Goal: Transaction & Acquisition: Book appointment/travel/reservation

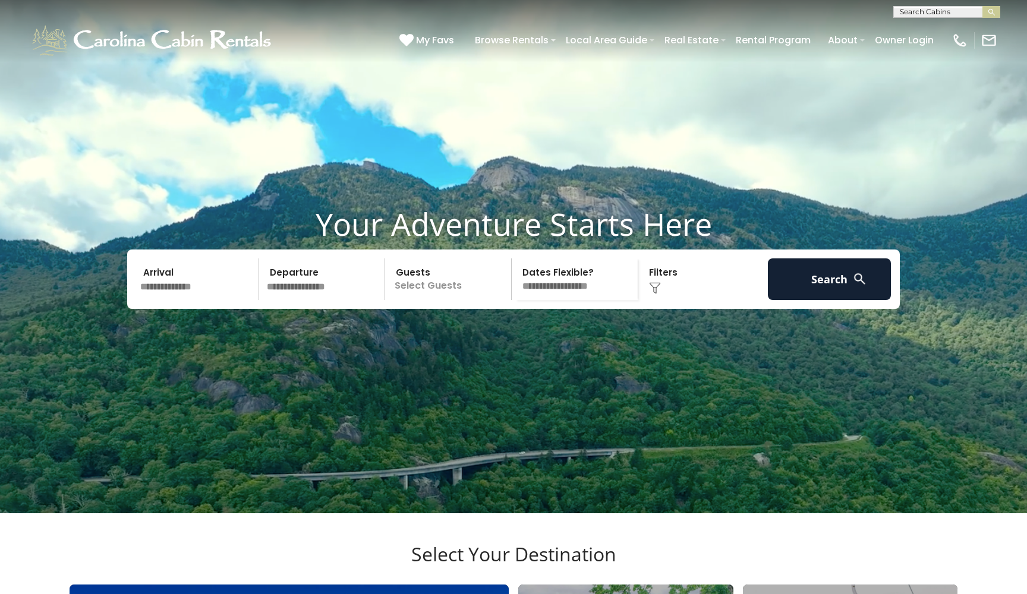
click at [171, 300] on input "text" at bounding box center [197, 279] width 123 height 42
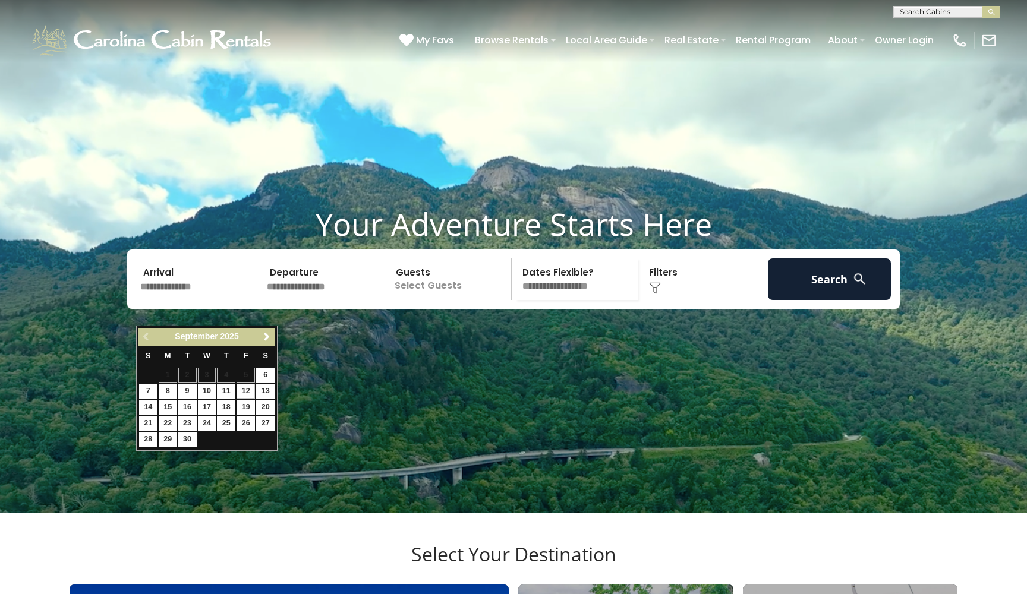
click at [248, 391] on link "12" at bounding box center [246, 391] width 18 height 15
type input "*******"
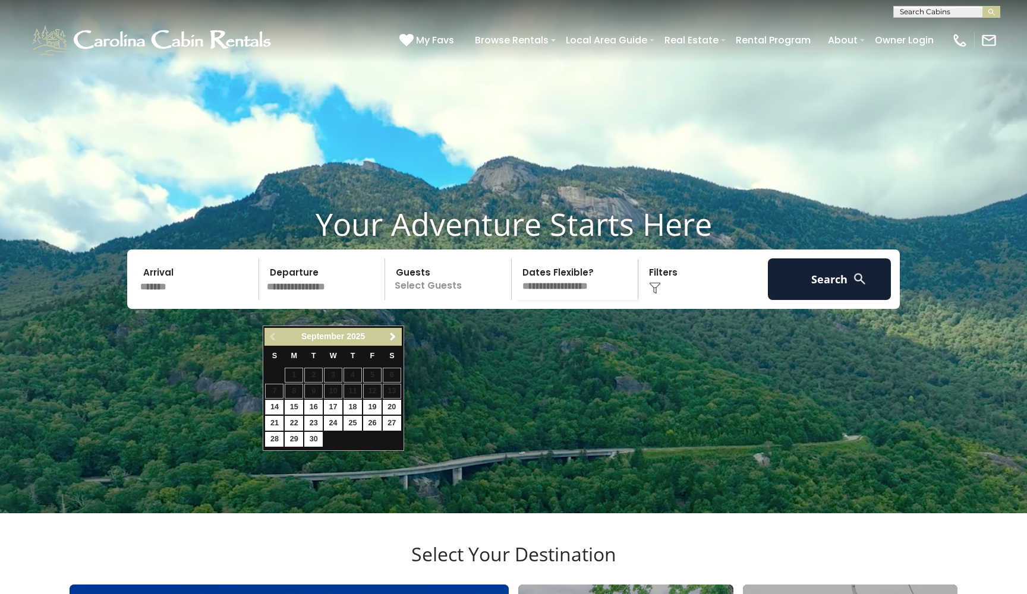
click at [275, 406] on link "14" at bounding box center [274, 407] width 18 height 15
type input "*******"
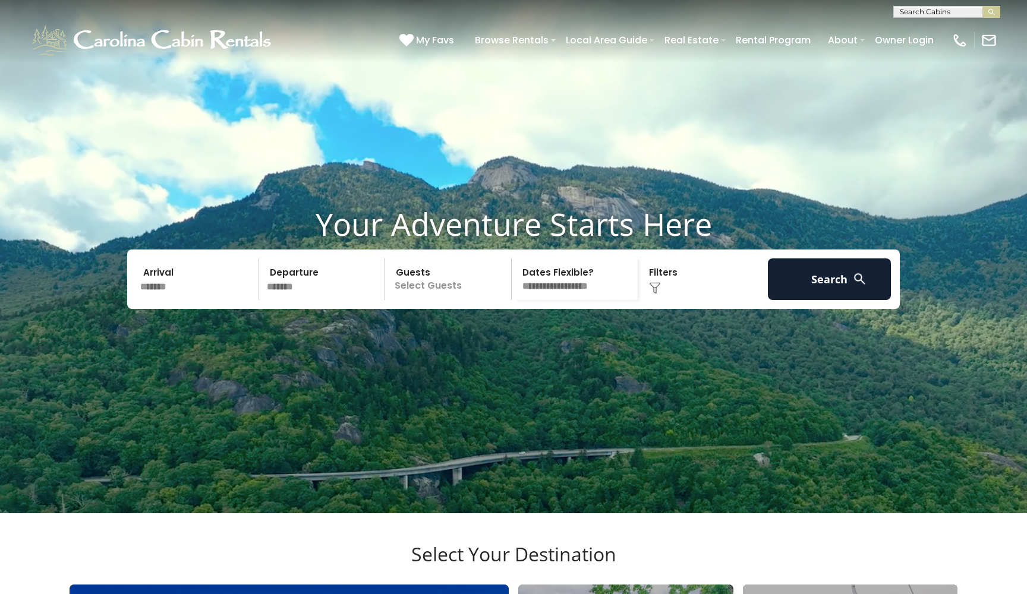
click at [433, 300] on p "Select Guests" at bounding box center [450, 279] width 122 height 42
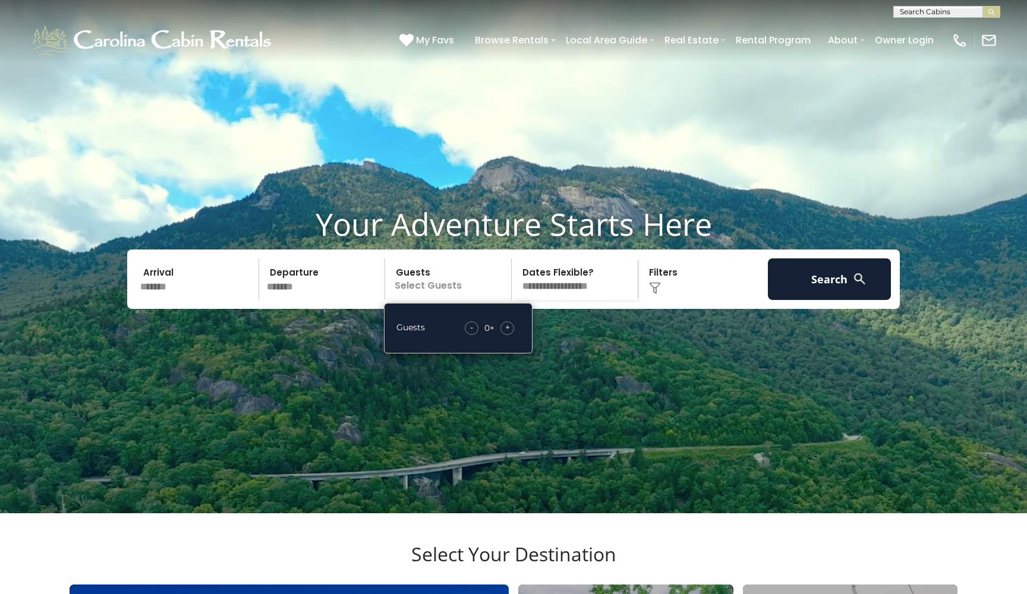
click at [510, 335] on div "+" at bounding box center [507, 328] width 14 height 14
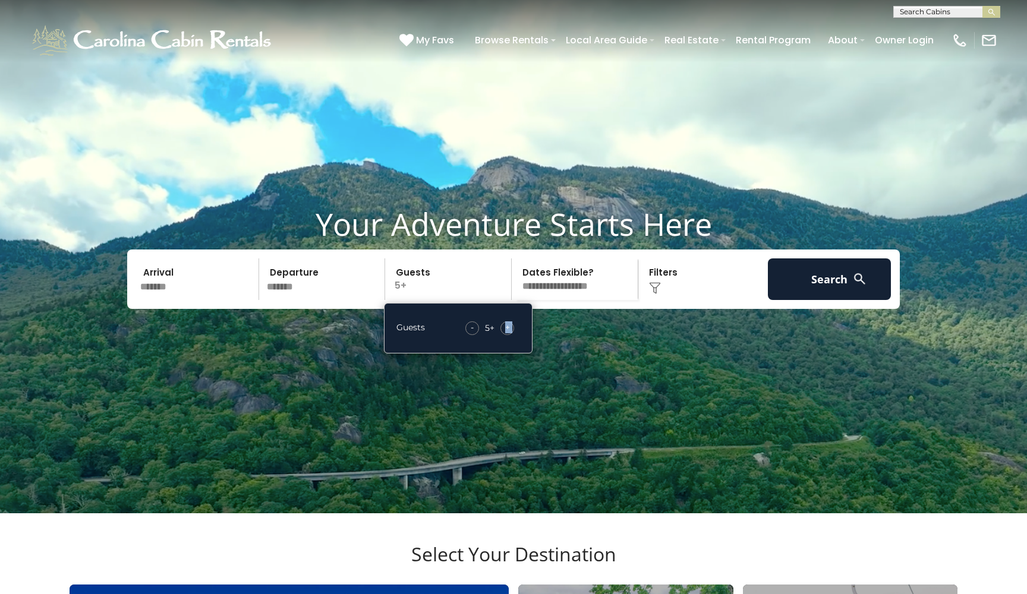
click at [510, 335] on div "+" at bounding box center [507, 328] width 14 height 14
click at [669, 295] on div "Click to Choose" at bounding box center [703, 279] width 123 height 42
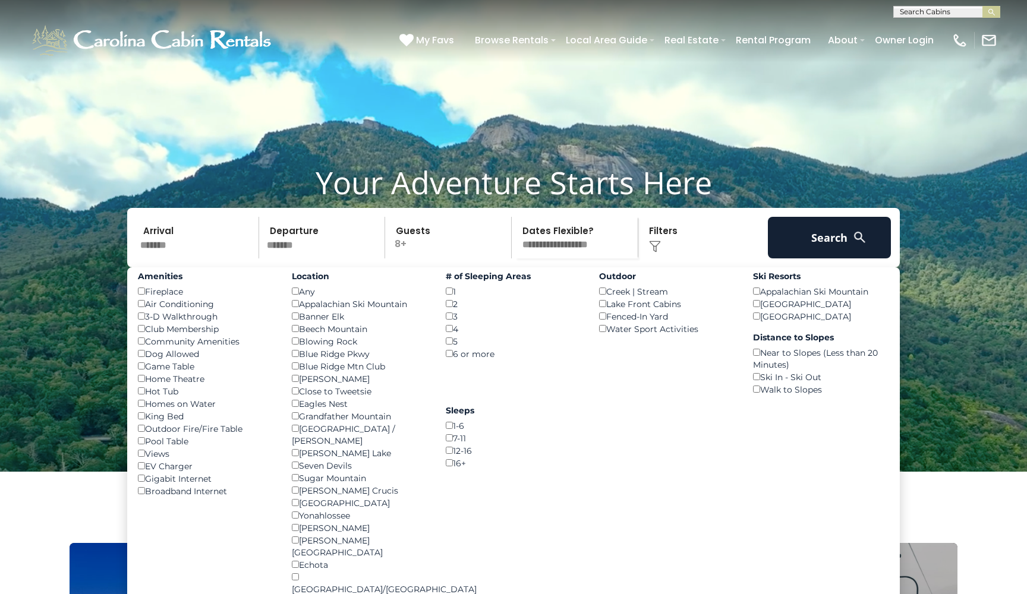
scroll to position [42, 0]
click at [801, 258] on button "Search" at bounding box center [829, 238] width 123 height 42
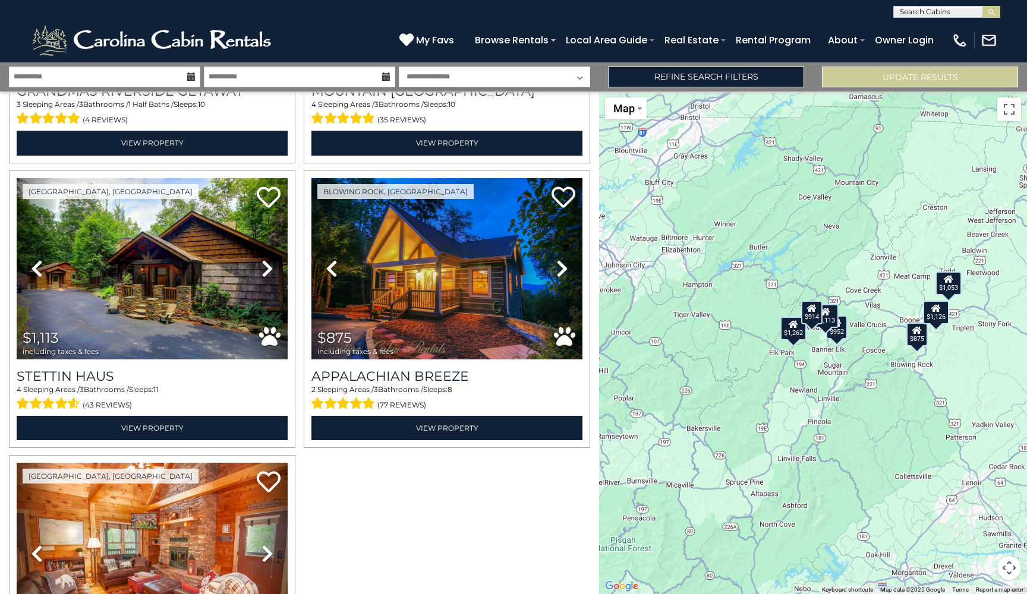
scroll to position [529, 0]
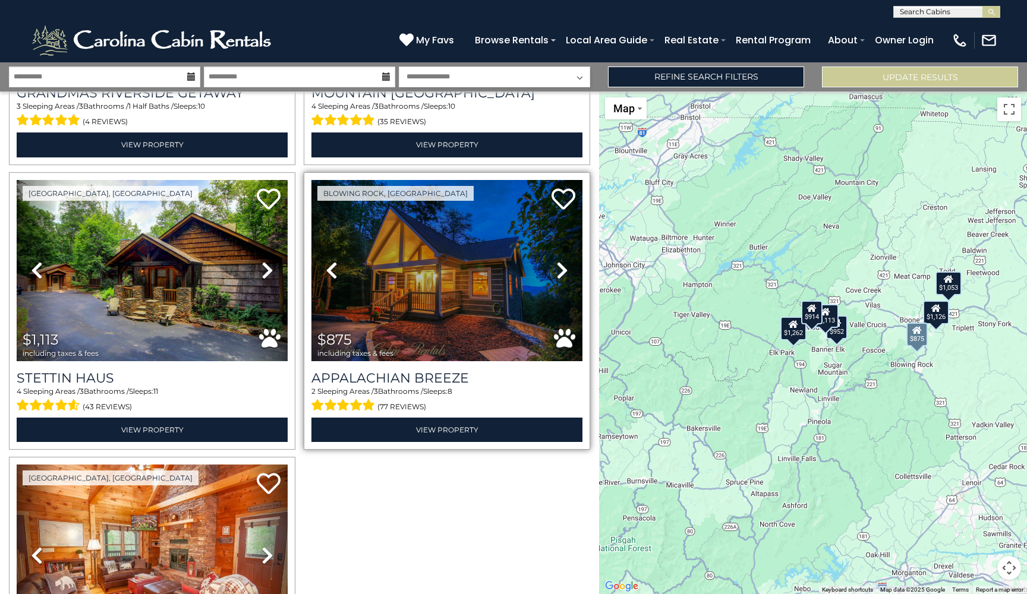
click at [556, 271] on icon at bounding box center [562, 270] width 12 height 19
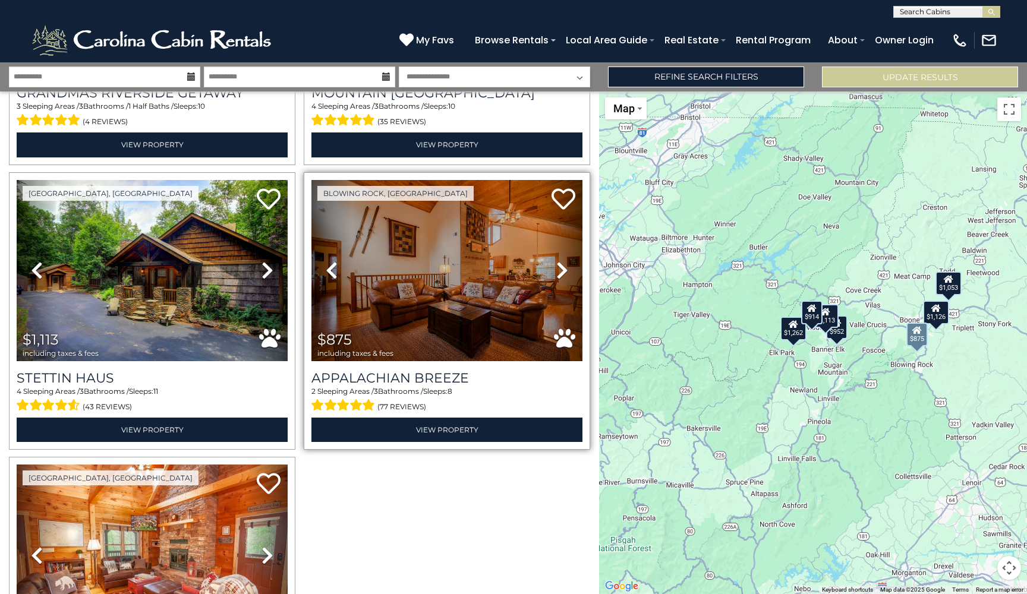
click at [556, 271] on icon at bounding box center [562, 270] width 12 height 19
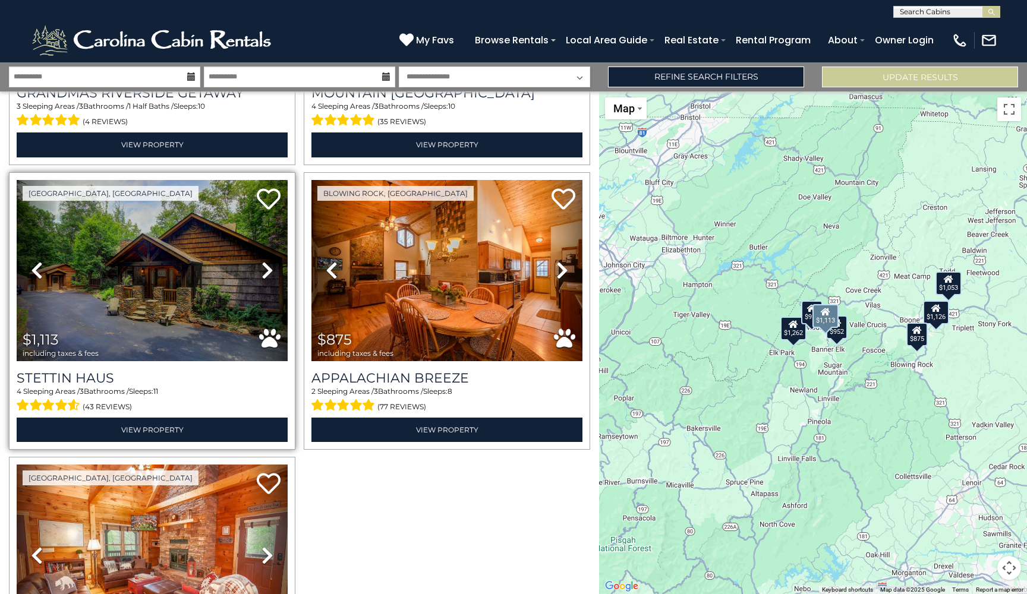
click at [262, 269] on icon at bounding box center [267, 270] width 12 height 19
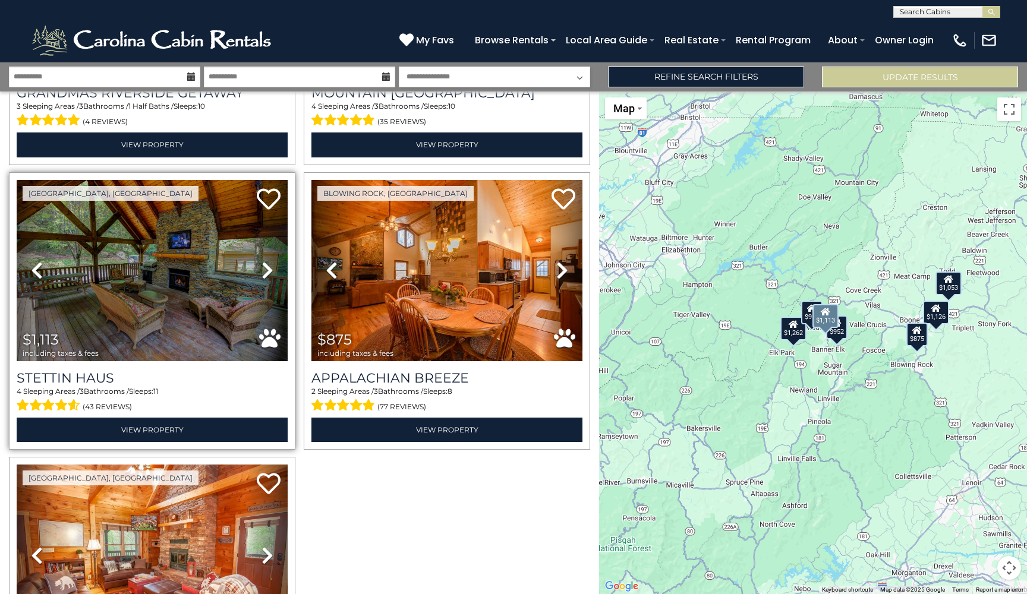
click at [262, 269] on icon at bounding box center [267, 270] width 12 height 19
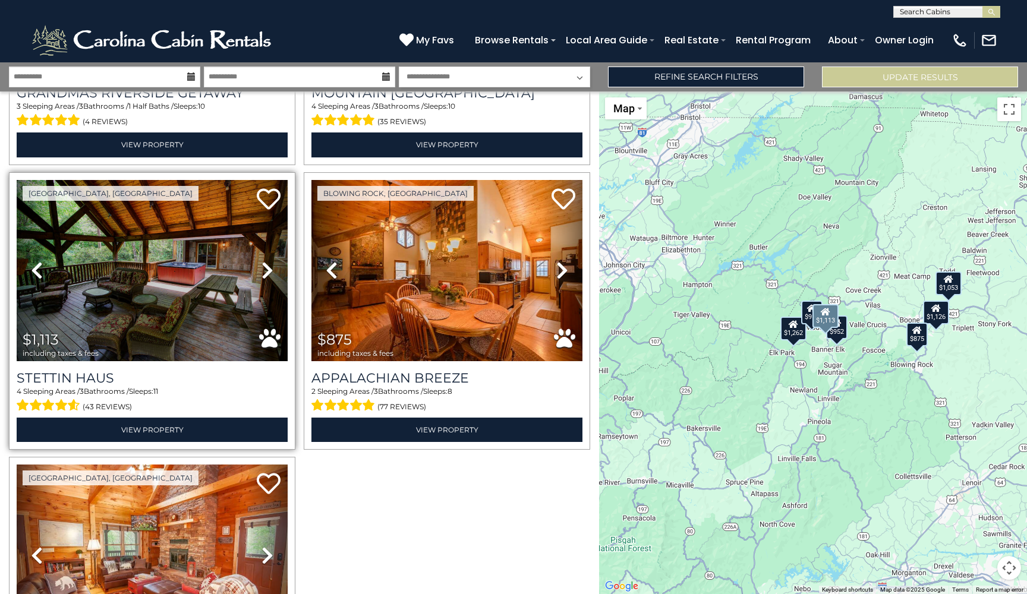
click at [262, 269] on icon at bounding box center [267, 270] width 12 height 19
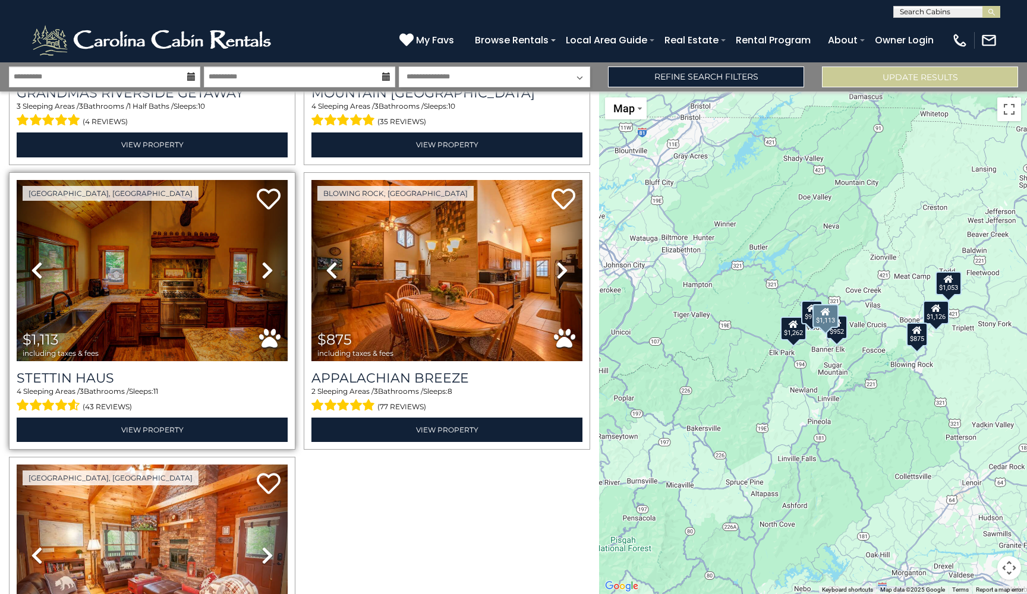
click at [262, 269] on icon at bounding box center [267, 270] width 12 height 19
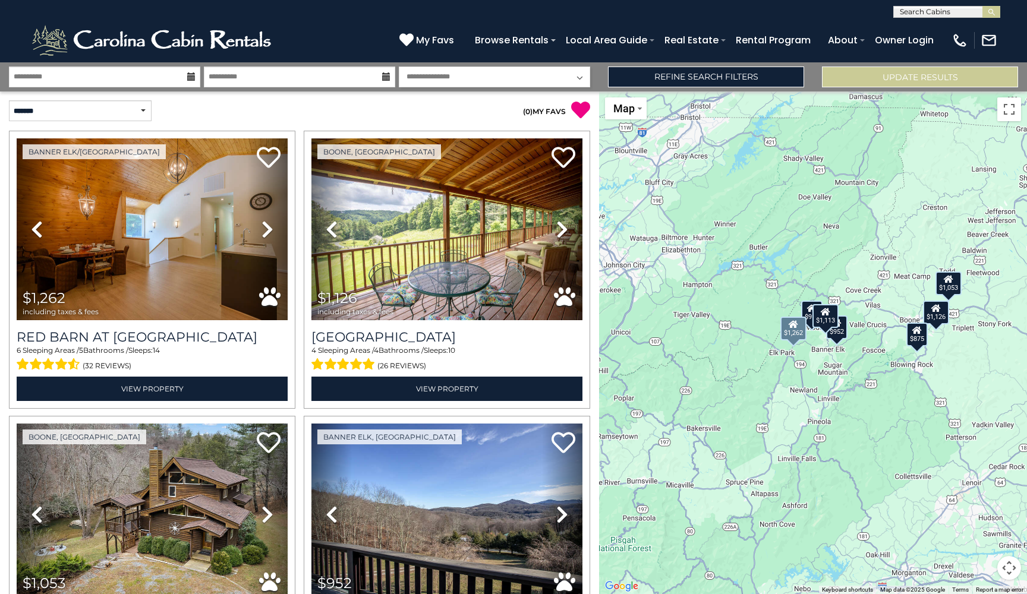
scroll to position [0, 0]
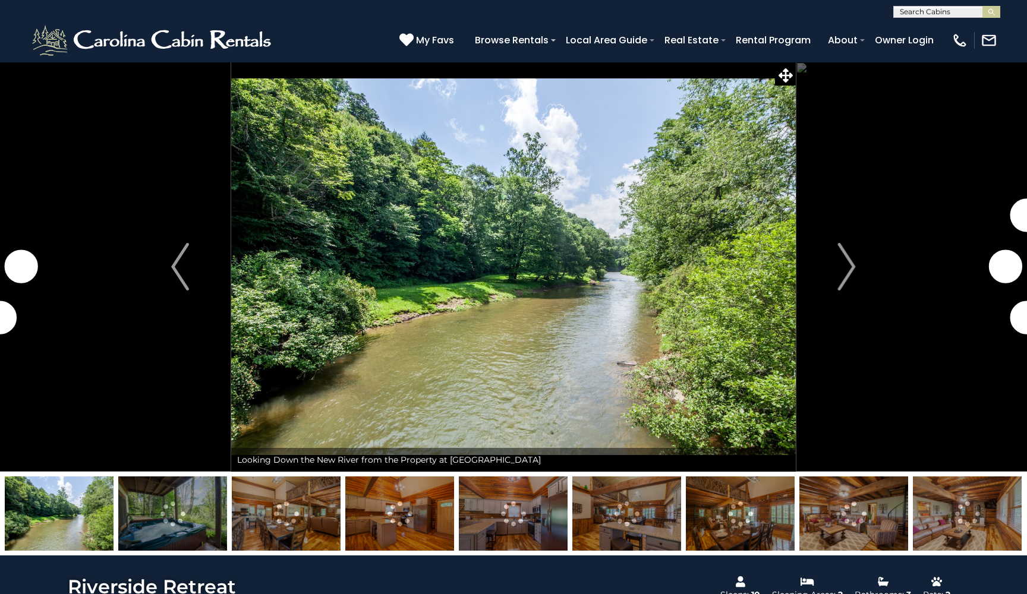
click at [57, 538] on img at bounding box center [59, 514] width 109 height 74
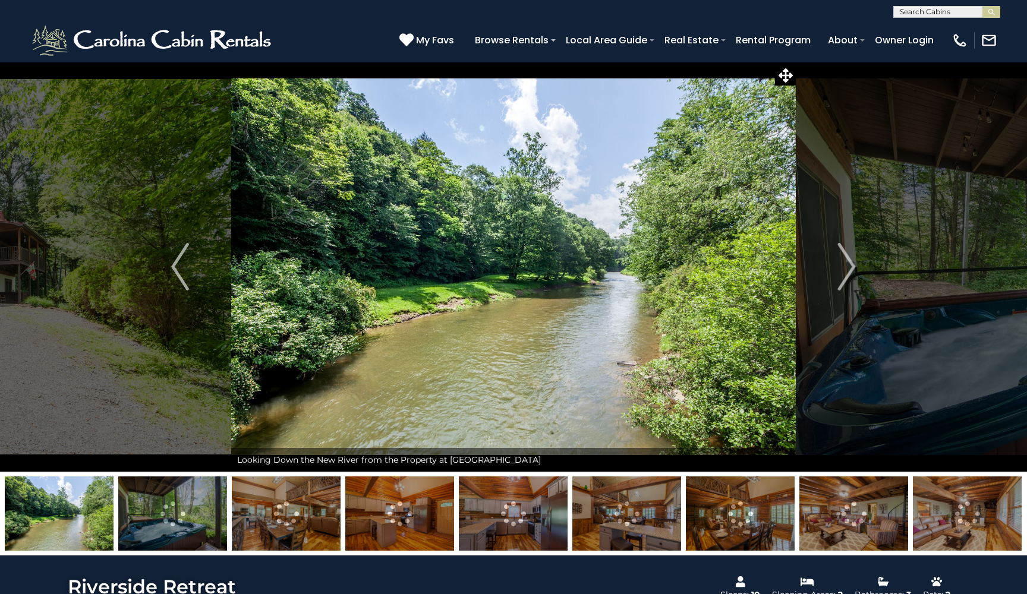
drag, startPoint x: 124, startPoint y: 313, endPoint x: 310, endPoint y: 311, distance: 186.0
click at [152, 300] on button "Previous" at bounding box center [180, 267] width 102 height 410
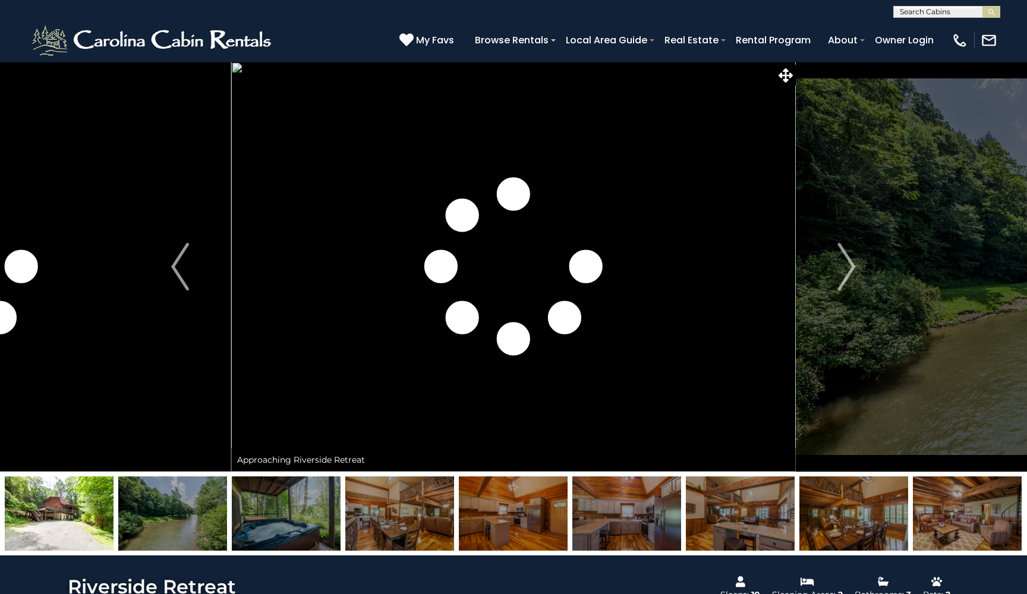
click at [72, 510] on img at bounding box center [59, 514] width 109 height 74
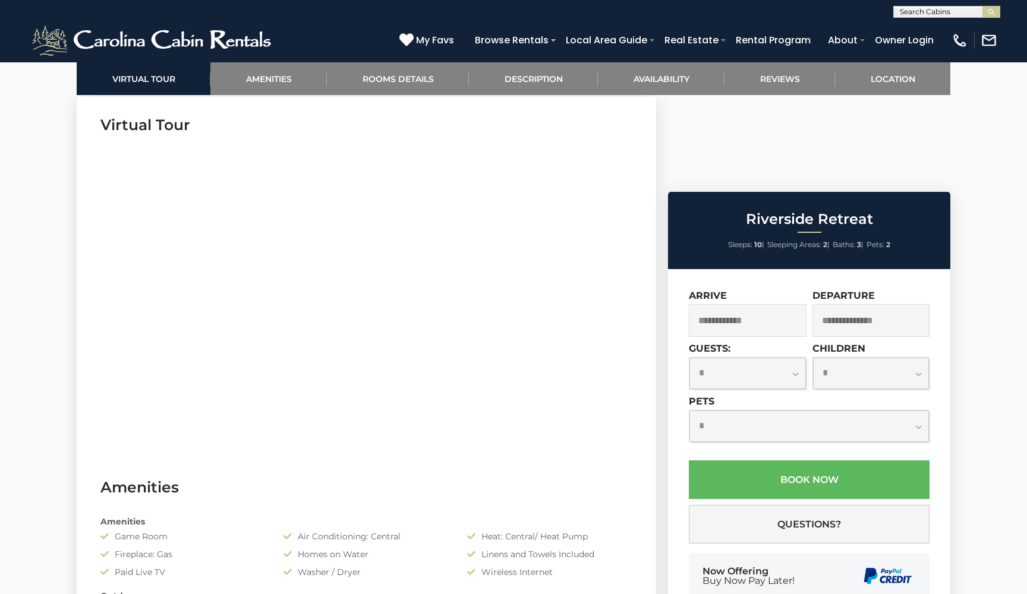
scroll to position [450, 0]
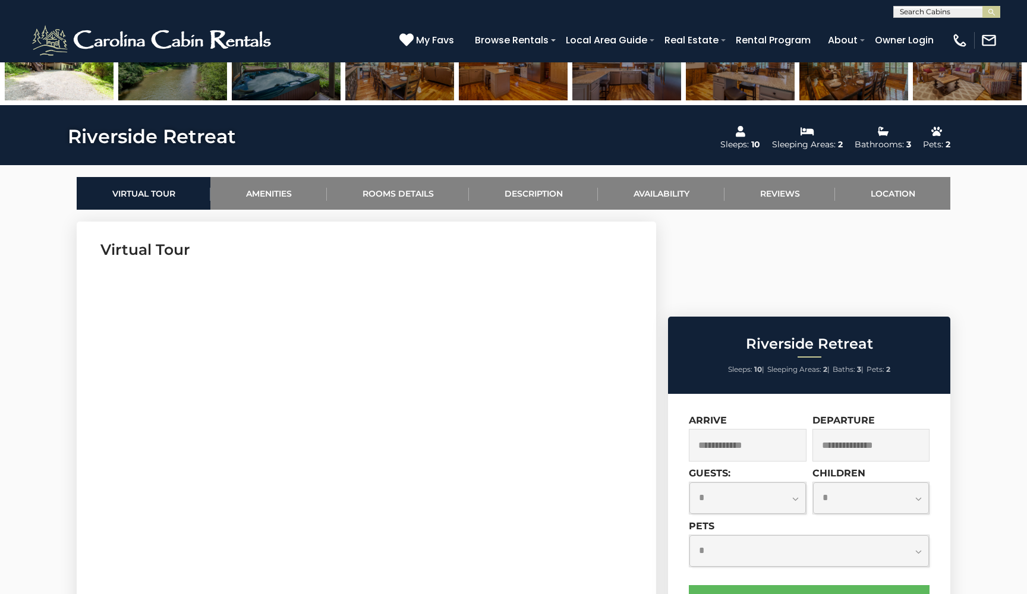
click at [754, 429] on input "text" at bounding box center [748, 445] width 118 height 33
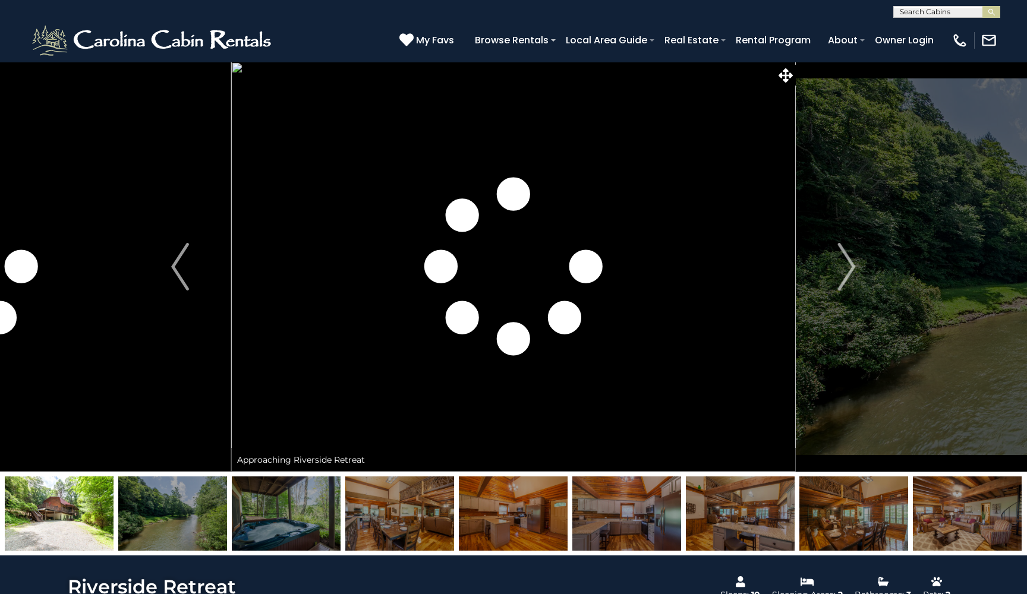
scroll to position [0, 0]
